Goal: Task Accomplishment & Management: Complete application form

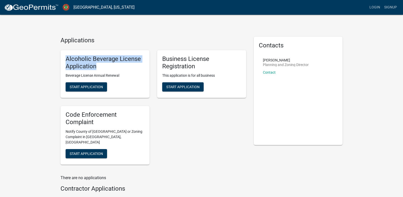
drag, startPoint x: 66, startPoint y: 56, endPoint x: 97, endPoint y: 65, distance: 32.2
click at [97, 65] on h5 "Alcoholic Beverage License Application" at bounding box center [105, 62] width 79 height 15
copy h5 "Alcoholic Beverage License Application"
click at [161, 54] on div "Business License Registration This application is for all business Start Applic…" at bounding box center [201, 74] width 89 height 48
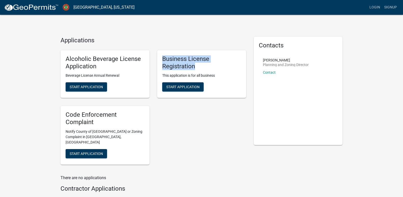
drag, startPoint x: 160, startPoint y: 58, endPoint x: 197, endPoint y: 67, distance: 37.9
click at [197, 67] on div "Business License Registration This application is for all business Start Applic…" at bounding box center [201, 74] width 89 height 48
copy h5 "Business License Registration"
click at [65, 111] on div "Code Enforcement Complaint Notify County of Nuisance or Zoning Complaint in [GE…" at bounding box center [105, 135] width 89 height 58
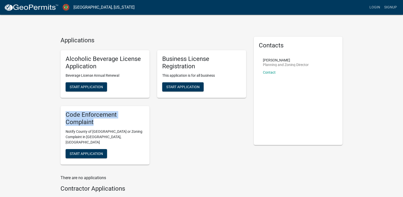
drag, startPoint x: 94, startPoint y: 122, endPoint x: 66, endPoint y: 113, distance: 28.6
click at [66, 113] on h5 "Code Enforcement Complaint" at bounding box center [105, 118] width 79 height 15
copy h5 "Code Enforcement Complaint"
click at [175, 154] on div "Alcoholic Beverage License Application Beverage License Annual Renewal Start Ap…" at bounding box center [153, 107] width 193 height 122
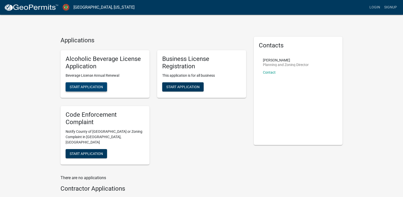
click at [92, 85] on span "Start Application" at bounding box center [86, 87] width 33 height 4
click at [180, 86] on span "Start Application" at bounding box center [182, 87] width 33 height 4
click at [84, 151] on span "Start Application" at bounding box center [86, 153] width 33 height 4
